Goal: Find specific page/section: Find specific page/section

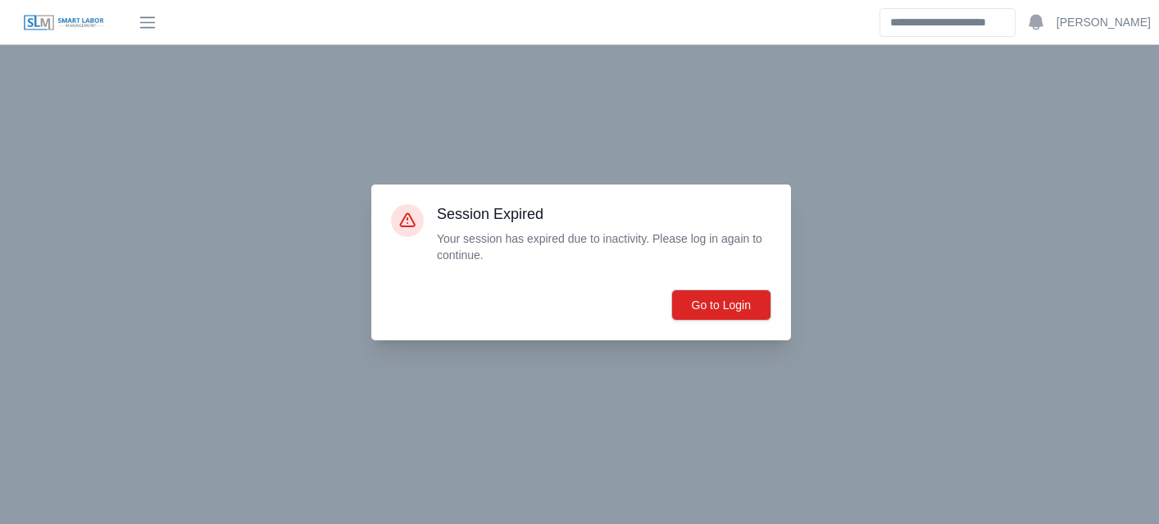
select select "****"
click at [721, 303] on button "Go to Login" at bounding box center [721, 304] width 100 height 31
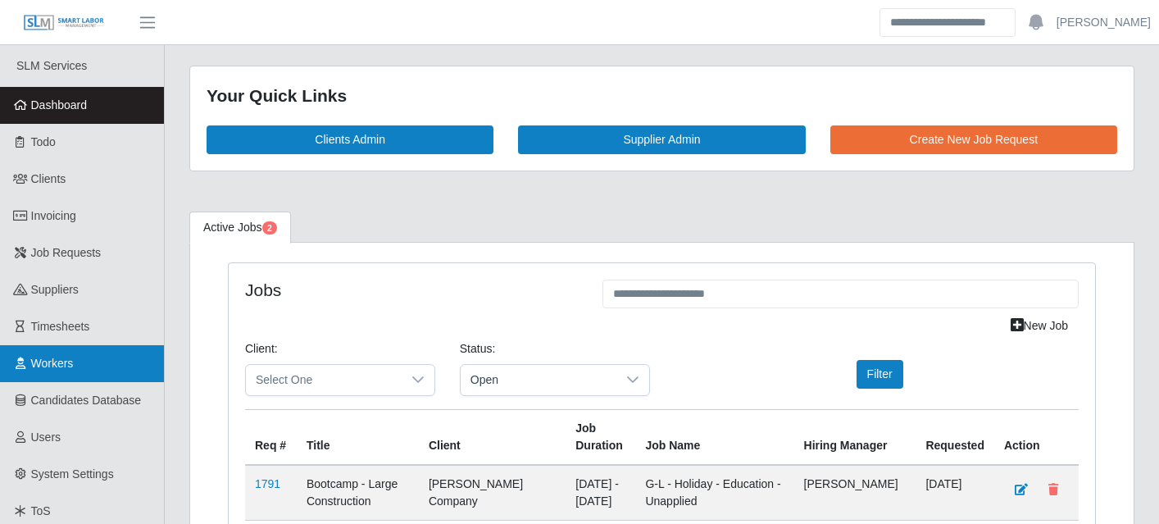
click at [80, 367] on link "Workers" at bounding box center [82, 363] width 164 height 37
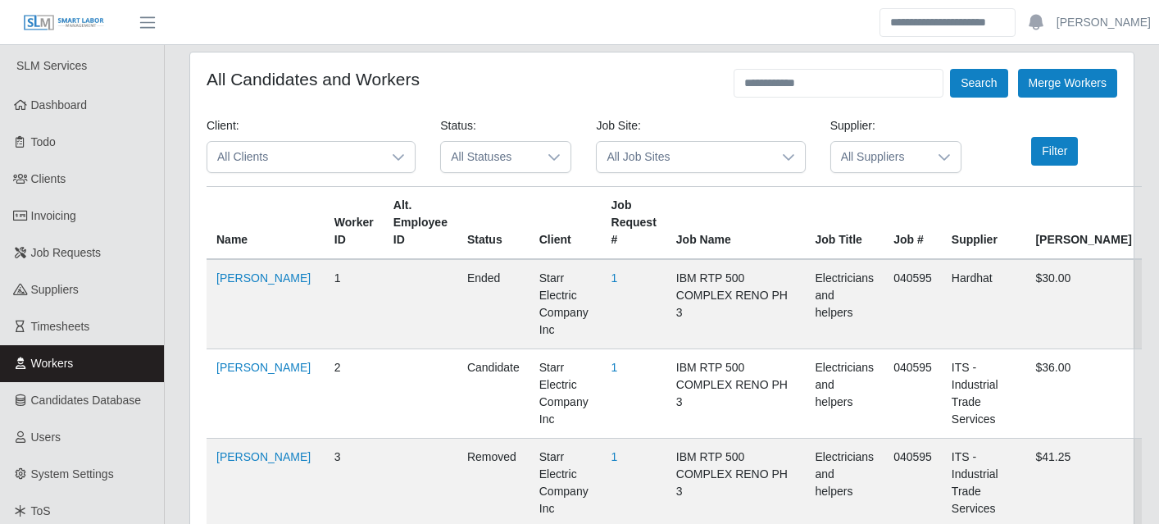
click at [394, 161] on icon at bounding box center [398, 157] width 13 height 13
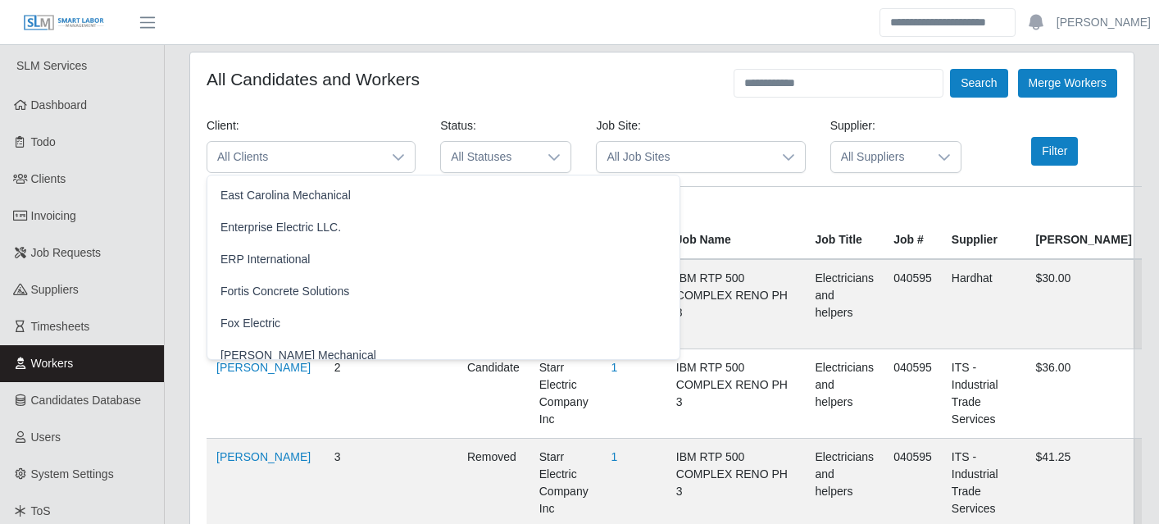
scroll to position [732, 0]
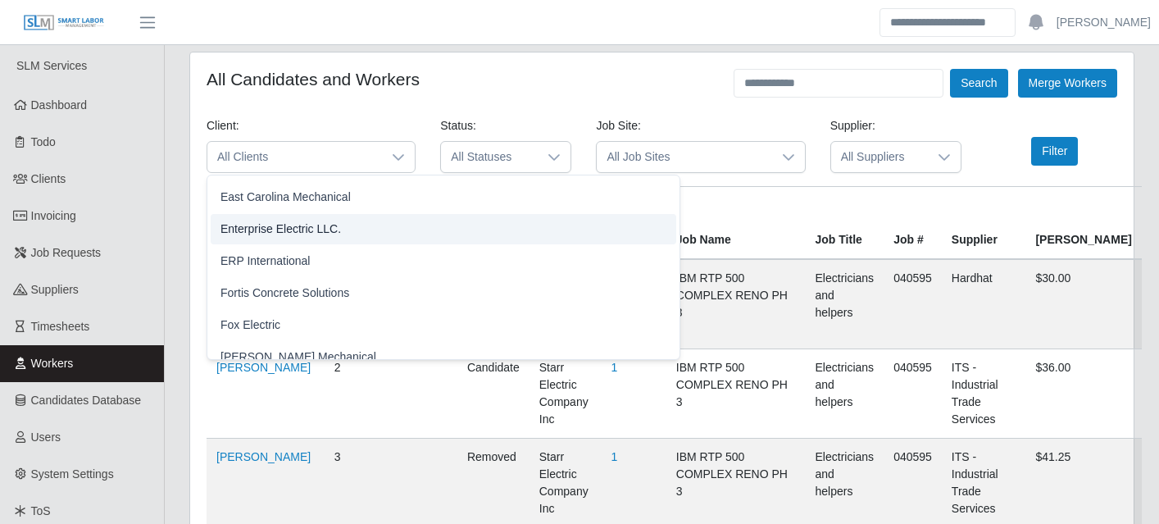
click at [346, 234] on li "Enterprise Electric LLC." at bounding box center [443, 229] width 465 height 30
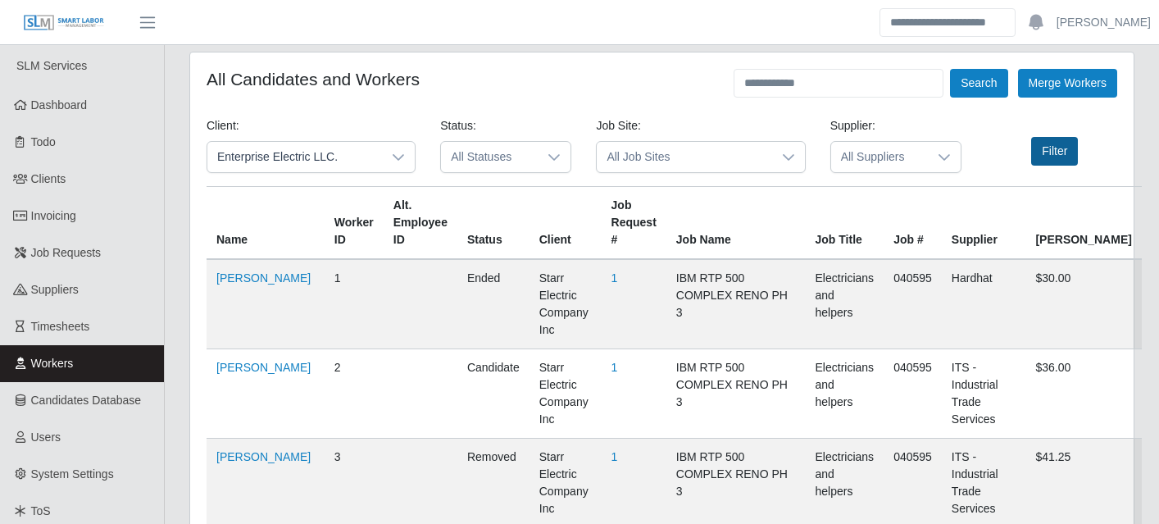
click at [1068, 151] on button "Filter" at bounding box center [1054, 151] width 47 height 29
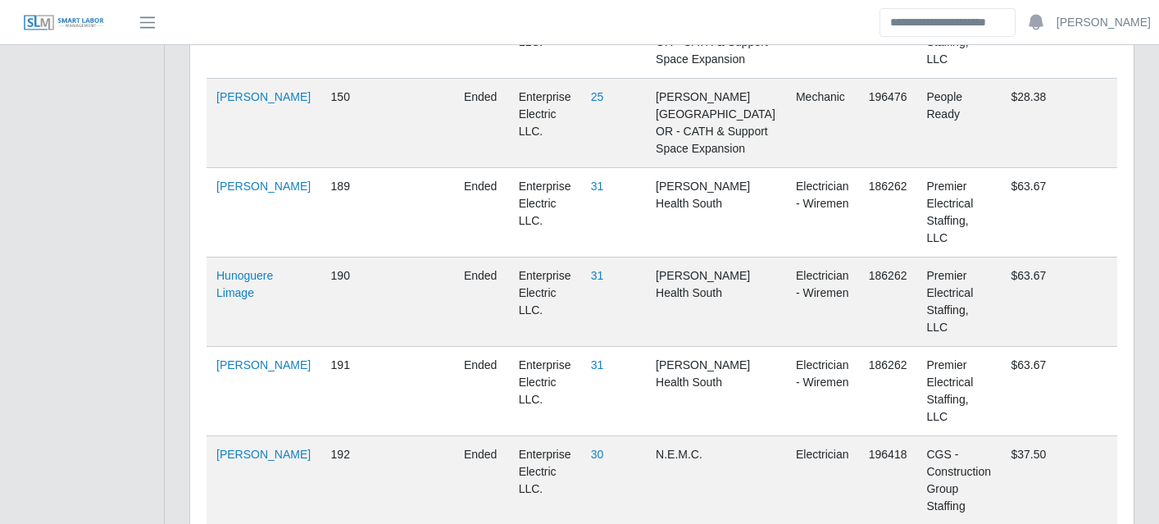
scroll to position [7079, 0]
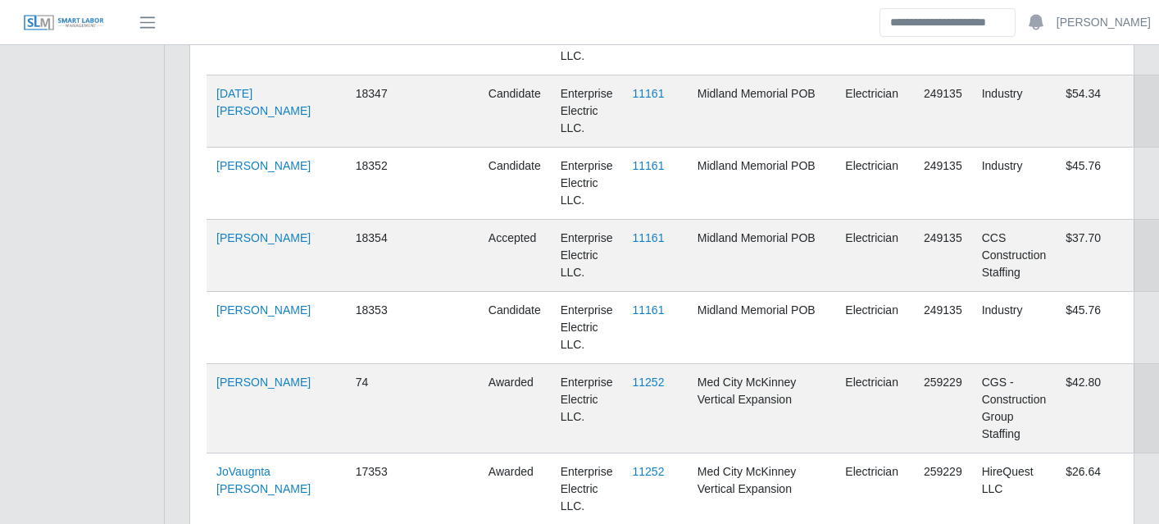
scroll to position [3158, 0]
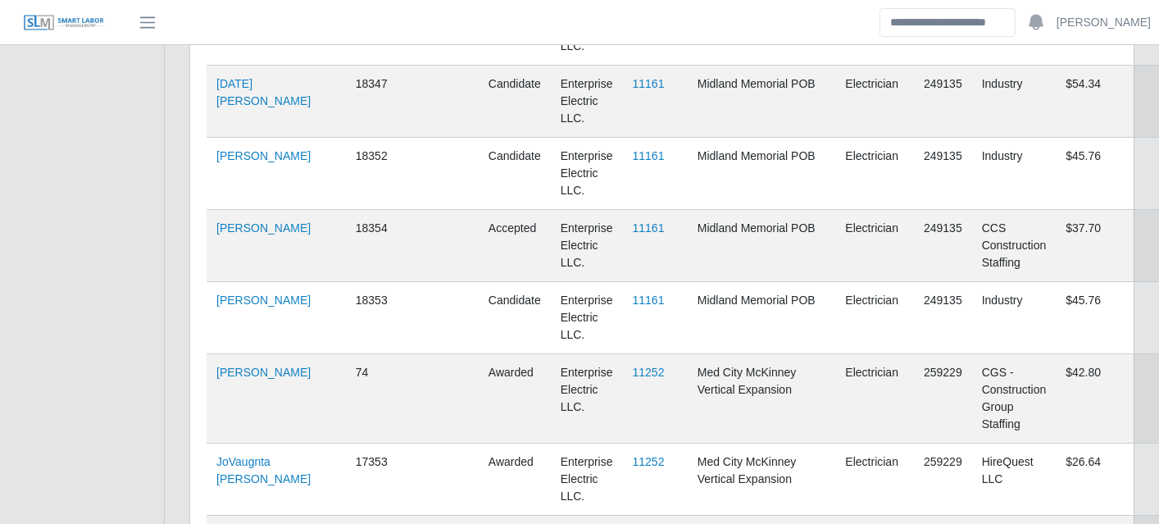
click at [642, 523] on link "11205" at bounding box center [649, 533] width 32 height 13
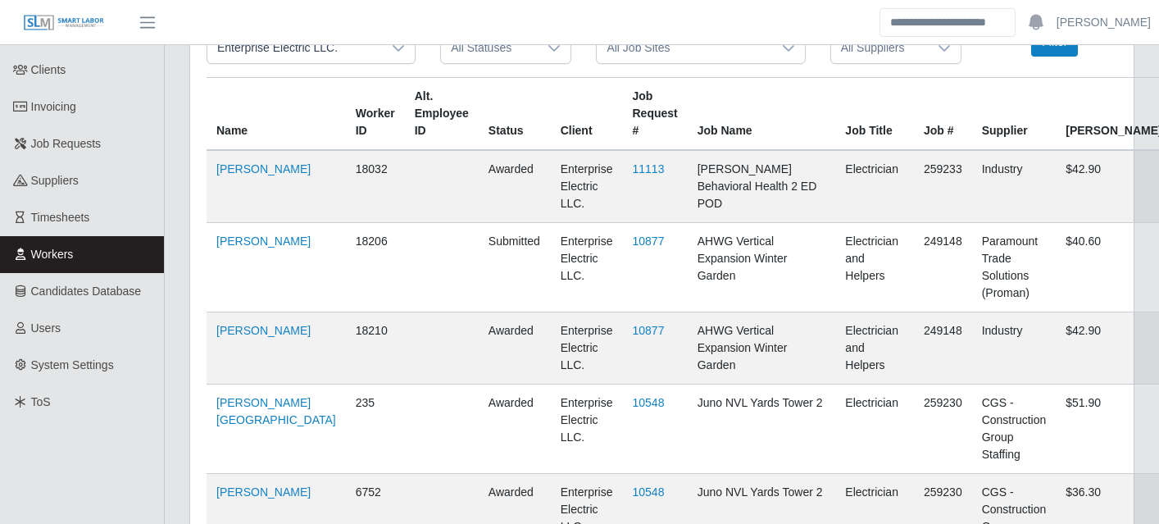
scroll to position [0, 0]
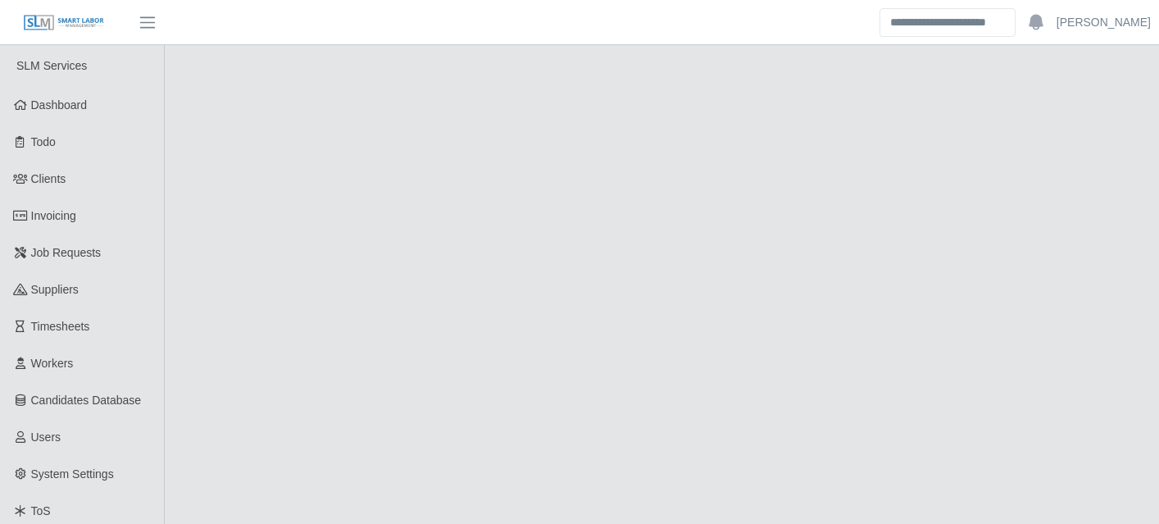
select select "****"
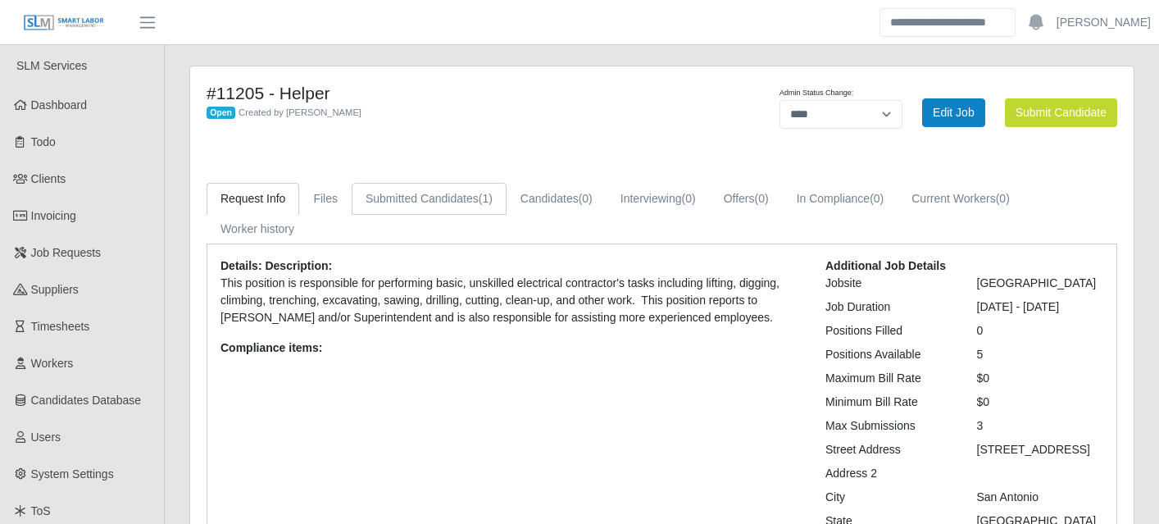
click at [383, 197] on link "Submitted Candidates (1)" at bounding box center [429, 199] width 155 height 32
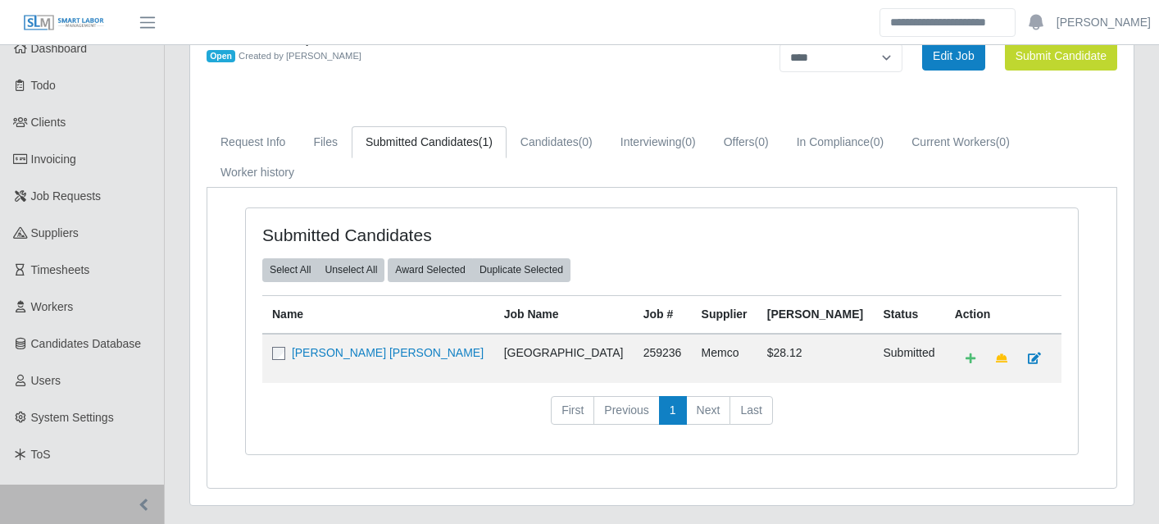
scroll to position [57, 0]
